Goal: Navigation & Orientation: Go to known website

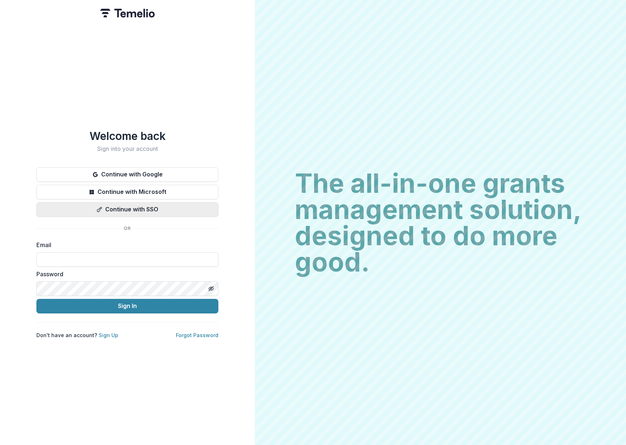
click at [124, 208] on button "Continue with SSO" at bounding box center [127, 209] width 182 height 15
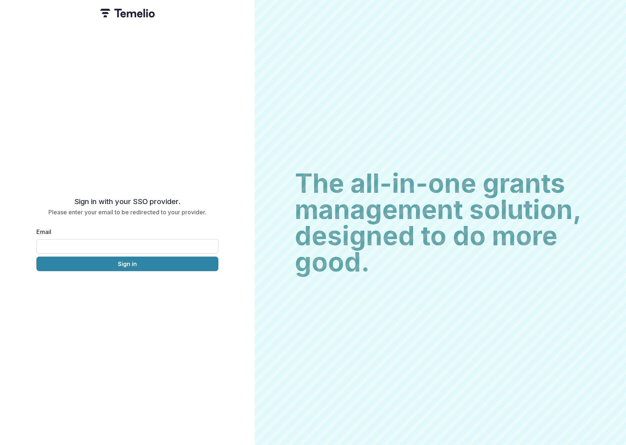
click at [113, 246] on input "Email" at bounding box center [127, 246] width 182 height 15
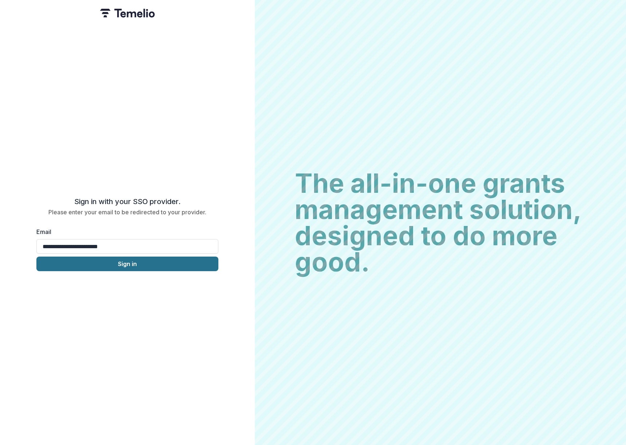
type input "**********"
click at [95, 263] on button "Sign in" at bounding box center [127, 263] width 182 height 15
